Goal: Task Accomplishment & Management: Manage account settings

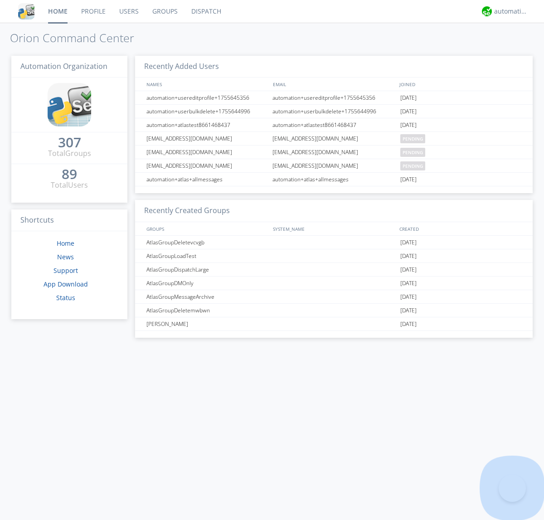
click at [164, 11] on link "Groups" at bounding box center [165, 11] width 39 height 23
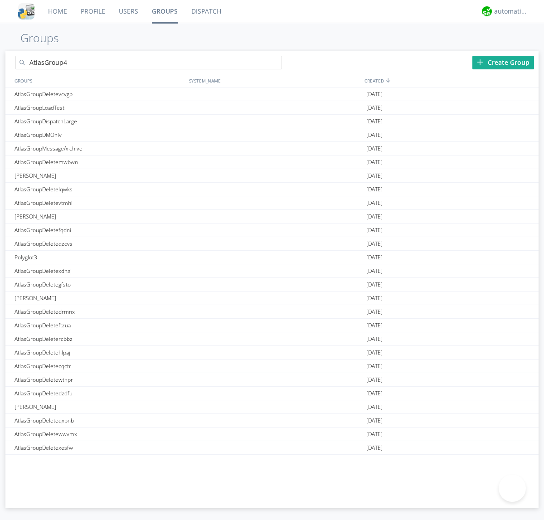
type input "AtlasGroup4"
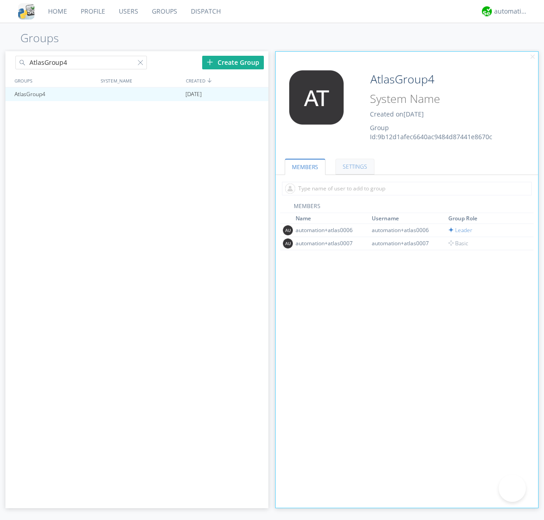
click at [354, 166] on link "SETTINGS" at bounding box center [355, 167] width 39 height 16
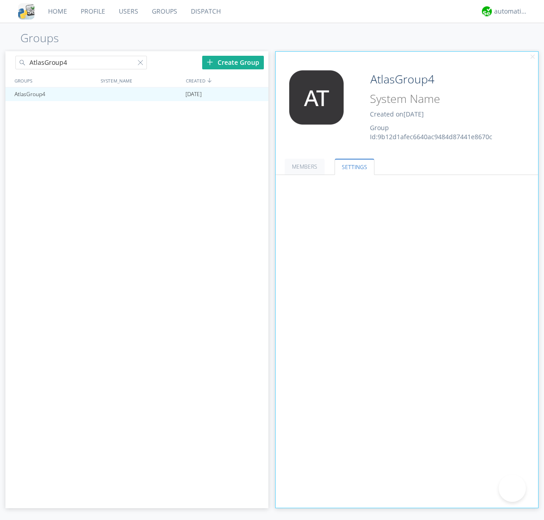
click at [0, 0] on span at bounding box center [0, 0] width 0 height 0
click at [0, 0] on input "radio" at bounding box center [0, 0] width 0 height 0
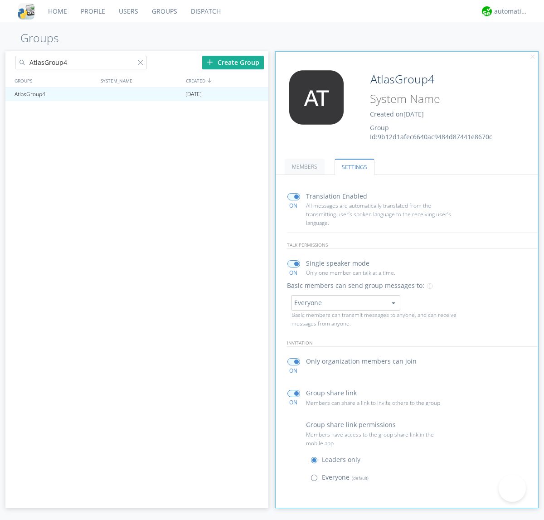
click at [316, 480] on span at bounding box center [316, 479] width 11 height 11
click at [0, 0] on input "radio" at bounding box center [0, 0] width 0 height 0
click at [509, 11] on div "automation+atlas" at bounding box center [511, 11] width 34 height 9
